Goal: Information Seeking & Learning: Learn about a topic

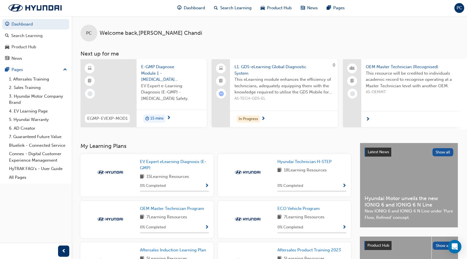
click at [158, 73] on span "E-GMP Diagnose Module 1 - [MEDICAL_DATA] Safety" at bounding box center [171, 73] width 61 height 19
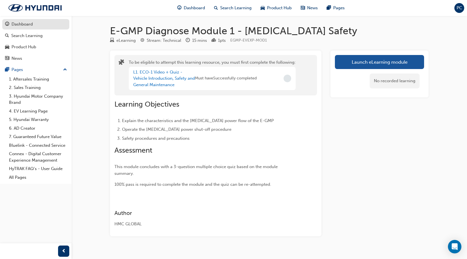
click at [41, 26] on div "Dashboard" at bounding box center [35, 24] width 61 height 7
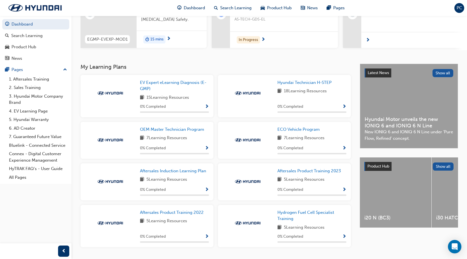
scroll to position [84, 0]
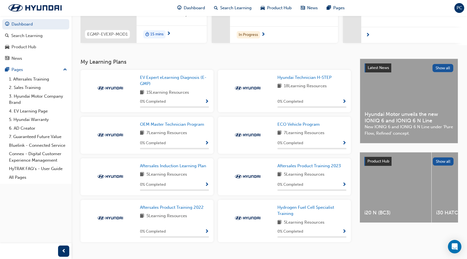
click at [460, 8] on span "PC" at bounding box center [460, 8] width 6 height 6
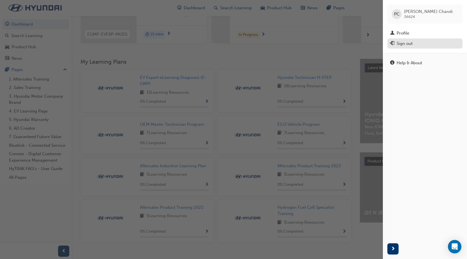
click at [423, 44] on div "Sign out" at bounding box center [425, 43] width 70 height 7
